Goal: Transaction & Acquisition: Obtain resource

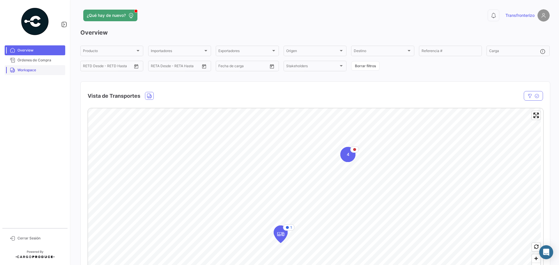
click at [18, 68] on span "Workspace" at bounding box center [39, 69] width 45 height 5
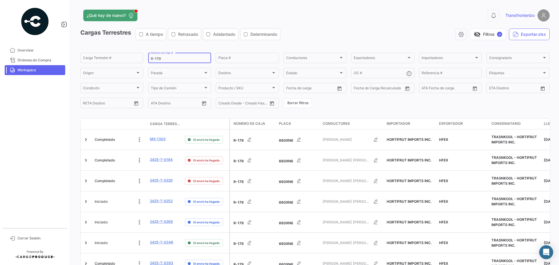
click at [171, 60] on input "R-179" at bounding box center [180, 59] width 58 height 4
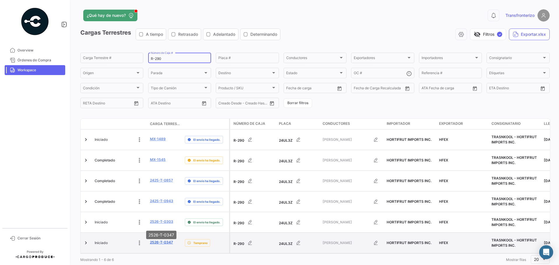
type input "R-290"
click at [158, 240] on link "2526-T-0347" at bounding box center [161, 242] width 23 height 5
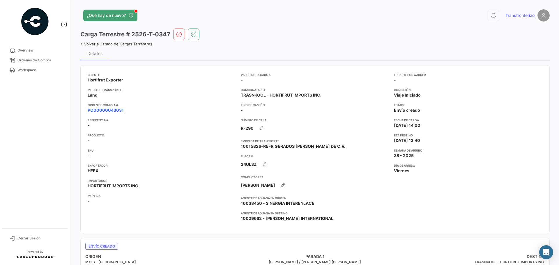
click at [116, 111] on link "PO00000043031" at bounding box center [106, 110] width 36 height 6
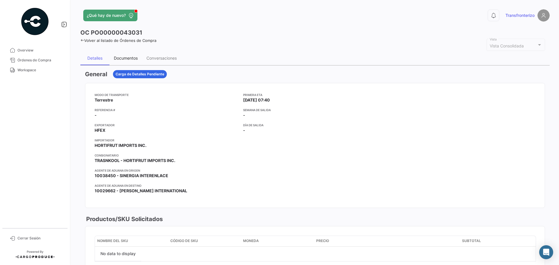
click at [127, 57] on div "Documentos" at bounding box center [126, 58] width 24 height 5
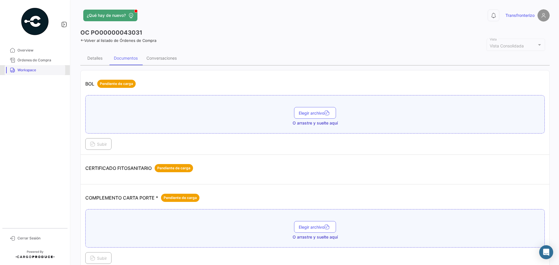
click at [38, 68] on span "Workspace" at bounding box center [39, 69] width 45 height 5
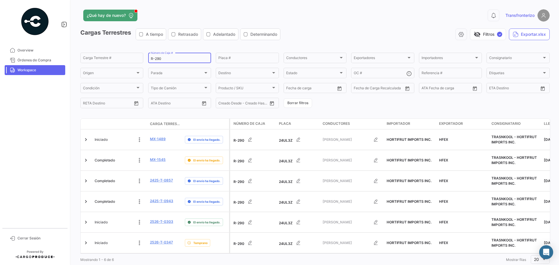
click at [179, 59] on input "R-290" at bounding box center [180, 59] width 58 height 4
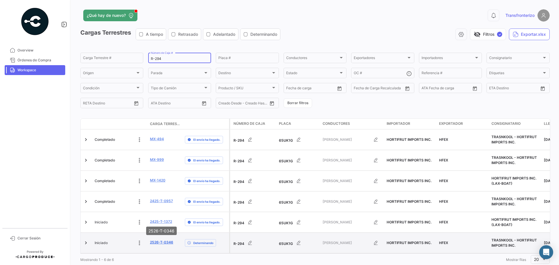
type input "R-294"
click at [159, 240] on link "2526-T-0346" at bounding box center [161, 242] width 23 height 5
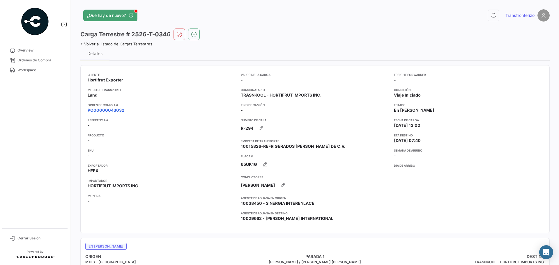
click at [121, 110] on link "PO00000043032" at bounding box center [106, 110] width 37 height 6
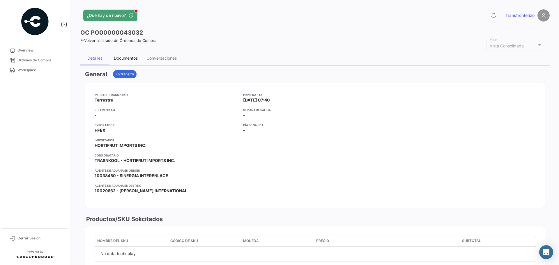
click at [130, 57] on div "Documentos" at bounding box center [126, 58] width 24 height 5
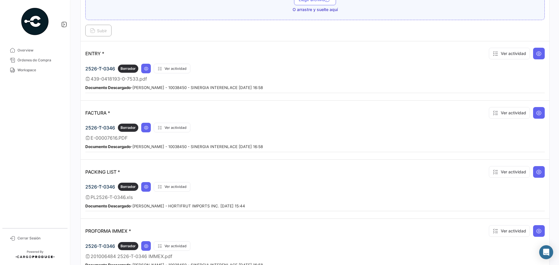
scroll to position [414, 0]
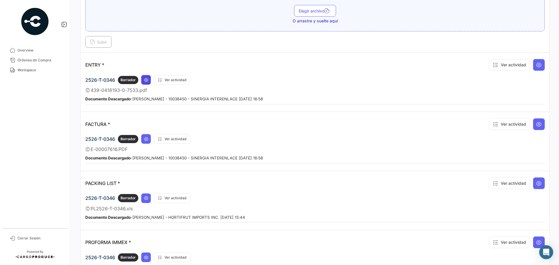
click at [147, 79] on icon at bounding box center [146, 80] width 5 height 5
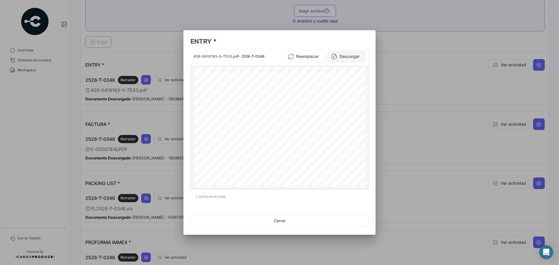
click at [352, 55] on button "Descargar" at bounding box center [346, 57] width 38 height 12
click at [156, 111] on div at bounding box center [279, 132] width 559 height 265
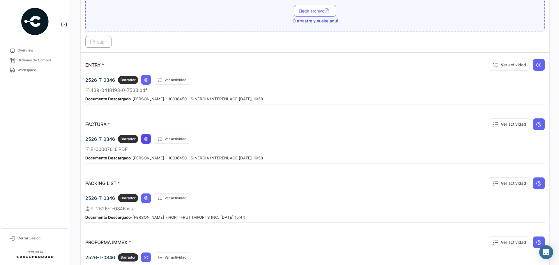
click at [146, 137] on icon at bounding box center [146, 139] width 5 height 5
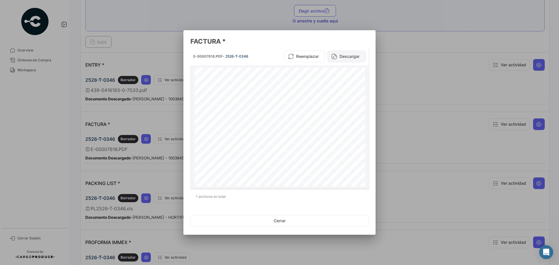
click at [344, 58] on button "Descargar" at bounding box center [346, 57] width 38 height 12
click at [421, 88] on div at bounding box center [279, 132] width 559 height 265
